Goal: Task Accomplishment & Management: Manage account settings

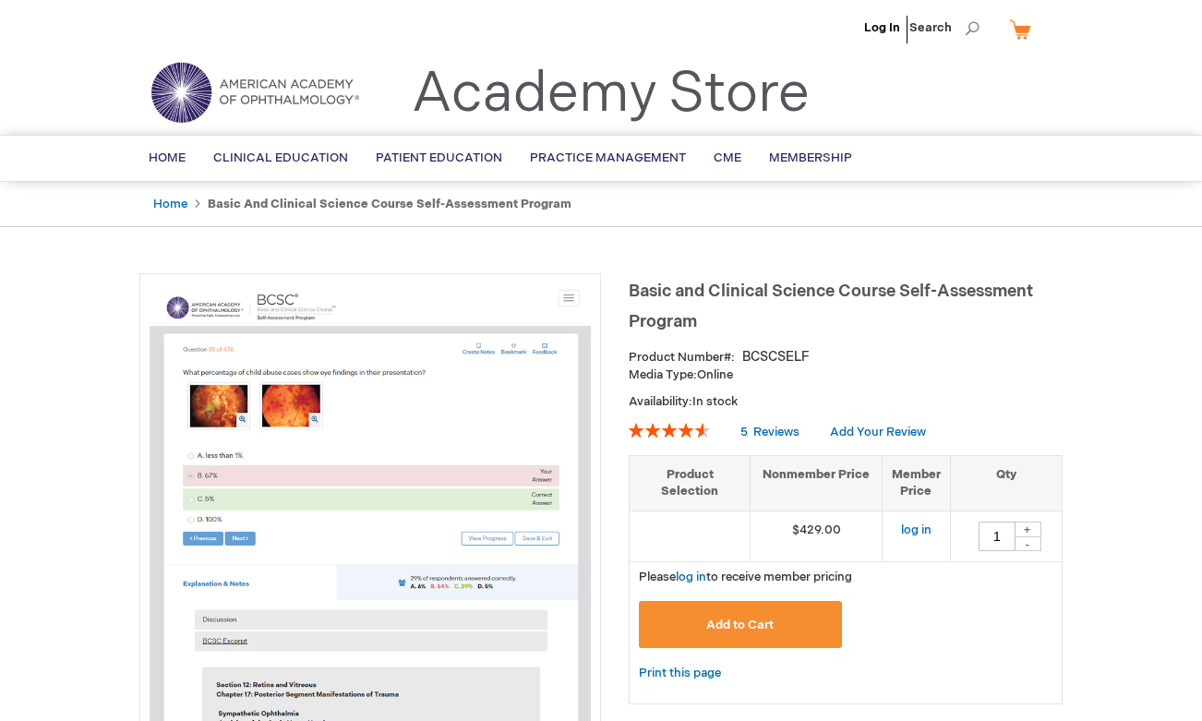
click at [885, 18] on li "Log In" at bounding box center [882, 27] width 45 height 55
click at [874, 26] on link "Log In" at bounding box center [882, 27] width 36 height 15
click at [769, 24] on span "[PERSON_NAME]" at bounding box center [791, 27] width 102 height 15
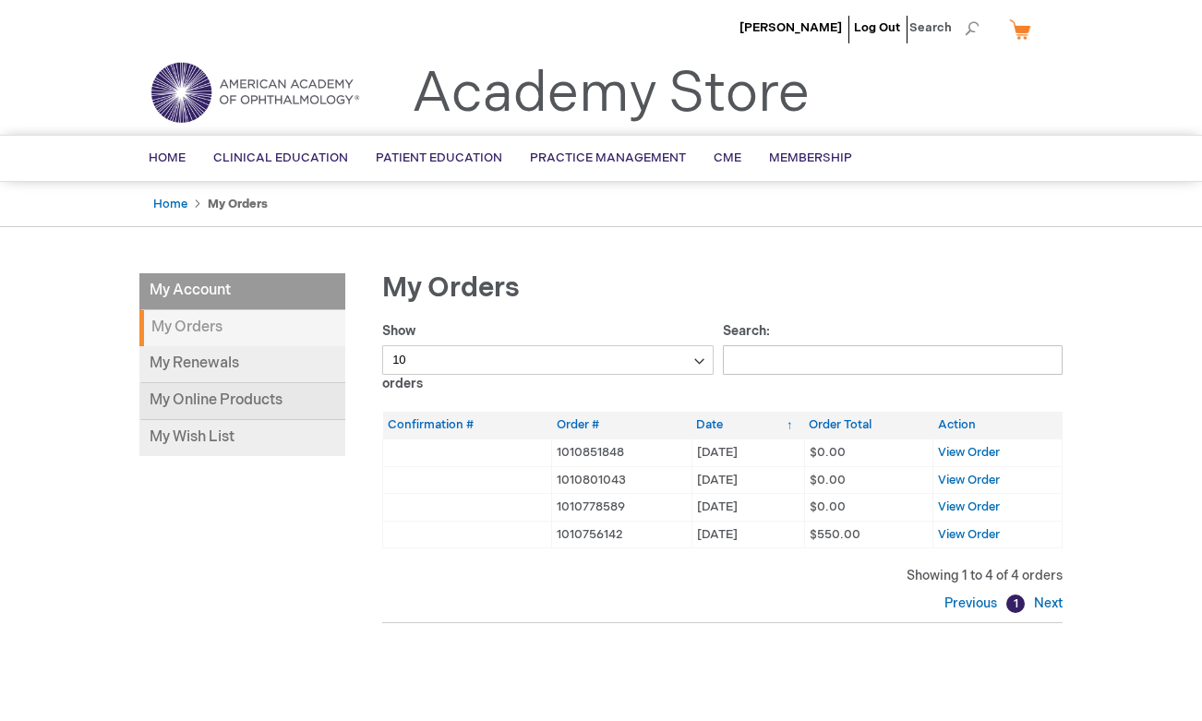
click at [213, 400] on link "My Online Products" at bounding box center [242, 401] width 206 height 37
